Goal: Information Seeking & Learning: Find specific fact

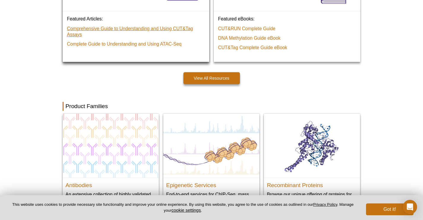
scroll to position [632, 0]
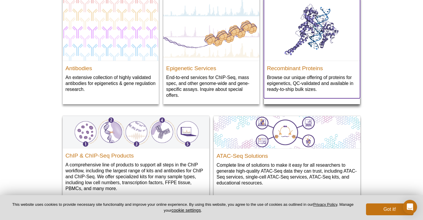
click at [279, 82] on p "Browse our unique offering of proteins for epigenetics, QC-validated and availa…" at bounding box center [312, 83] width 90 height 18
click at [309, 68] on h2 "Recombinant Proteins" at bounding box center [312, 67] width 90 height 9
click at [306, 69] on h2 "Recombinant Proteins" at bounding box center [312, 67] width 90 height 9
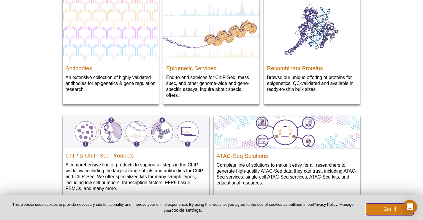
click at [382, 207] on button "Got it!" at bounding box center [389, 210] width 47 height 12
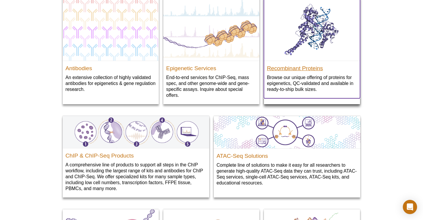
click at [306, 66] on h2 "Recombinant Proteins" at bounding box center [312, 67] width 90 height 9
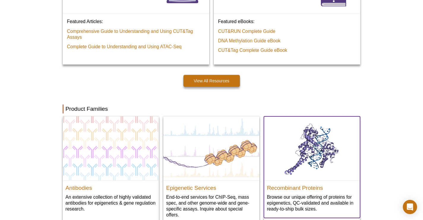
scroll to position [599, 0]
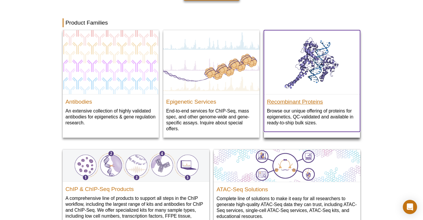
click at [306, 101] on h2 "Recombinant Proteins" at bounding box center [312, 100] width 90 height 9
click at [330, 67] on img at bounding box center [312, 62] width 96 height 64
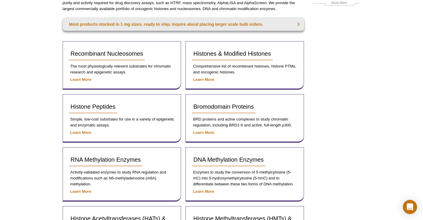
scroll to position [92, 0]
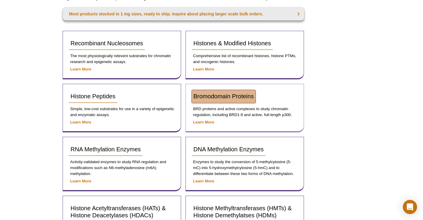
click at [236, 96] on span "Bromodomain Proteins" at bounding box center [223, 96] width 60 height 7
click at [200, 99] on span "Bromodomain Proteins" at bounding box center [223, 96] width 60 height 7
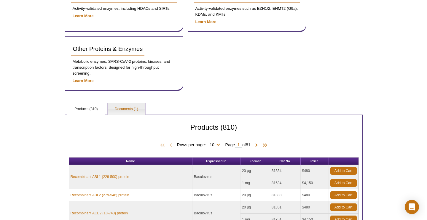
scroll to position [358, 0]
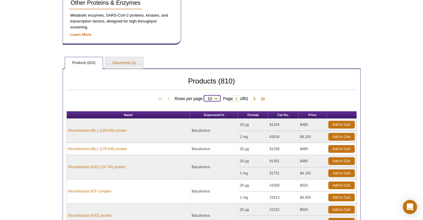
click at [215, 99] on select "10 25 50 100 All" at bounding box center [210, 99] width 12 height 5
select select "810"
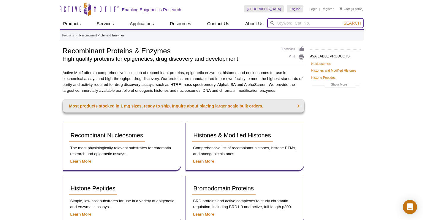
click at [315, 23] on input "search" at bounding box center [315, 23] width 96 height 10
type input "brd8"
click at [342, 20] on button "Search" at bounding box center [352, 22] width 21 height 5
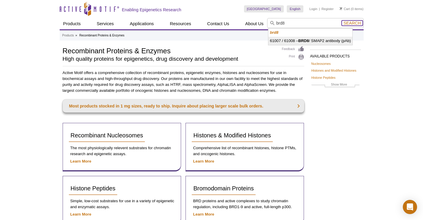
click at [355, 24] on span "Search" at bounding box center [351, 23] width 17 height 5
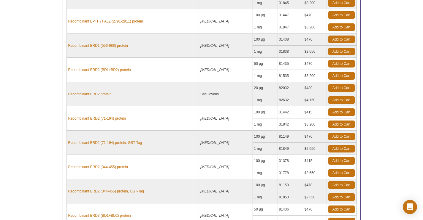
scroll to position [274, 0]
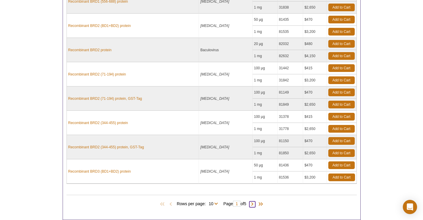
click at [253, 202] on span at bounding box center [252, 205] width 6 height 6
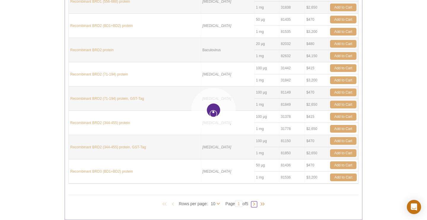
type input "2"
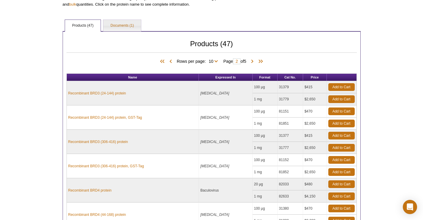
scroll to position [133, 0]
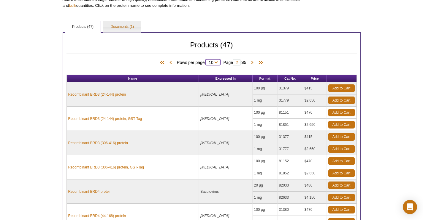
click at [213, 61] on select "10 25 All" at bounding box center [211, 63] width 10 height 5
select select "47"
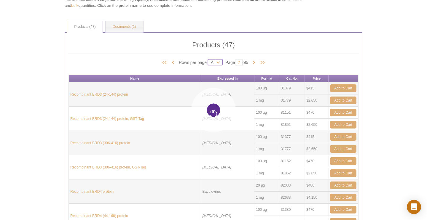
type input "1"
select select "47"
type input "1"
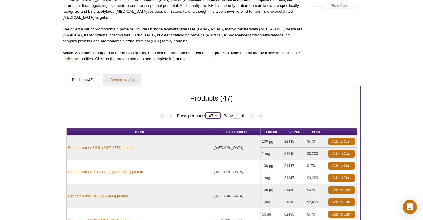
scroll to position [0, 0]
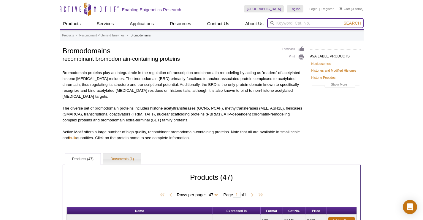
click at [306, 21] on input "search" at bounding box center [315, 23] width 96 height 10
type input "BRD8"
click at [342, 20] on button "Search" at bounding box center [352, 22] width 21 height 5
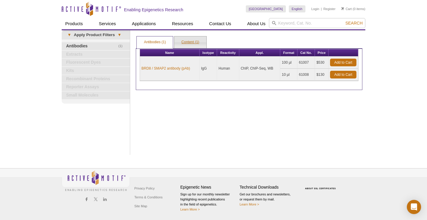
click at [191, 43] on link "Content (1)" at bounding box center [190, 42] width 32 height 12
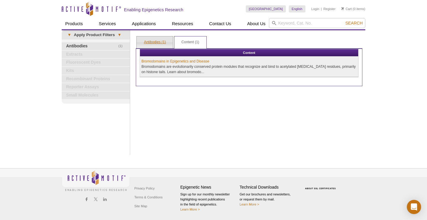
click at [163, 42] on link "Antibodies (1)" at bounding box center [155, 42] width 36 height 12
